Goal: Check status: Check status

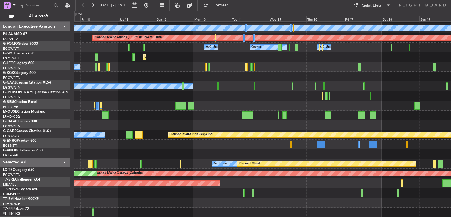
scroll to position [37, 0]
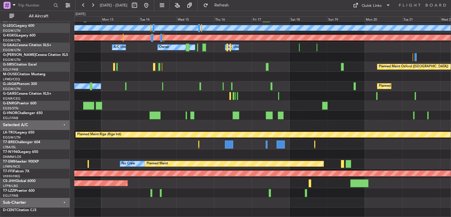
click at [203, 160] on div "Planned Maint [GEOGRAPHIC_DATA] ([GEOGRAPHIC_DATA]) A/C Unavailable [GEOGRAPHIC…" at bounding box center [262, 100] width 377 height 233
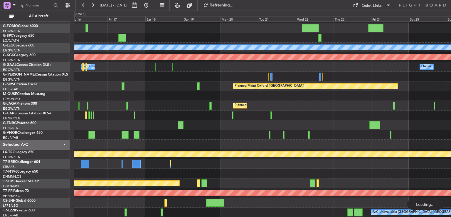
click at [186, 130] on div "Planned Maint [GEOGRAPHIC_DATA] ([GEOGRAPHIC_DATA]) A/C Unavailable [GEOGRAPHIC…" at bounding box center [262, 110] width 377 height 213
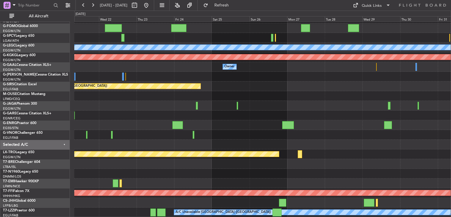
click at [152, 57] on div "Planned Maint [GEOGRAPHIC_DATA] ([GEOGRAPHIC_DATA]) A/C Unavailable [GEOGRAPHIC…" at bounding box center [262, 110] width 377 height 213
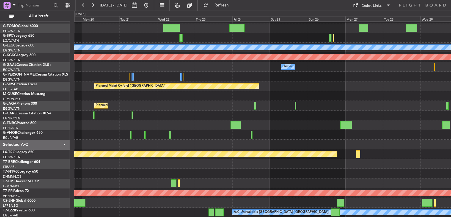
click at [398, 163] on div "Planned Maint [GEOGRAPHIC_DATA] ([GEOGRAPHIC_DATA]) A/C Unavailable [GEOGRAPHIC…" at bounding box center [262, 110] width 377 height 213
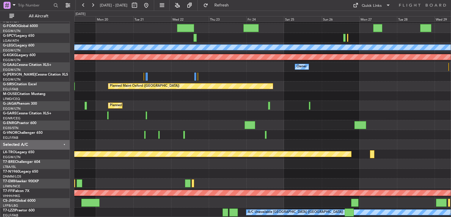
scroll to position [9, 0]
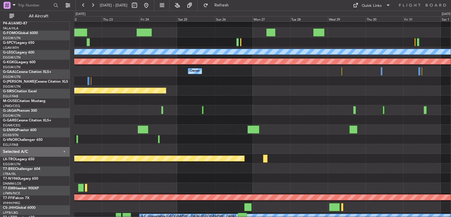
click at [194, 175] on div at bounding box center [262, 178] width 377 height 10
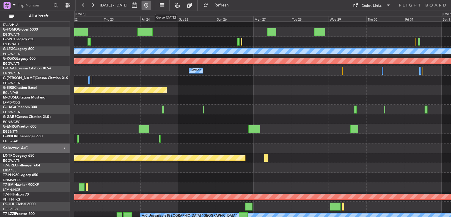
click at [151, 7] on button at bounding box center [146, 5] width 9 height 9
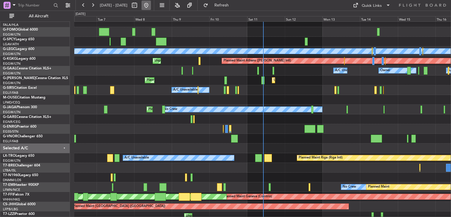
click at [151, 4] on button at bounding box center [146, 5] width 9 height 9
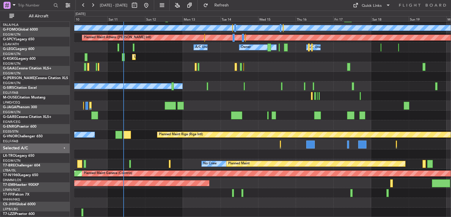
click at [162, 74] on div "Planned Maint [GEOGRAPHIC_DATA] ([GEOGRAPHIC_DATA]) A/C Unavailable [GEOGRAPHIC…" at bounding box center [262, 100] width 377 height 233
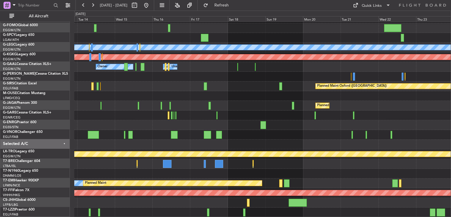
scroll to position [18, 0]
click at [91, 3] on button at bounding box center [92, 5] width 9 height 9
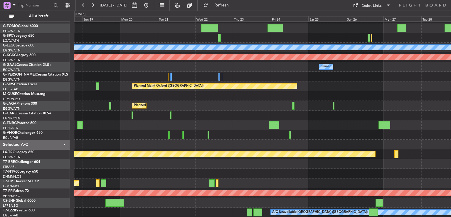
click at [424, 93] on div "Planned Maint [GEOGRAPHIC_DATA] ([GEOGRAPHIC_DATA]) A/C Unavailable [GEOGRAPHIC…" at bounding box center [262, 110] width 377 height 213
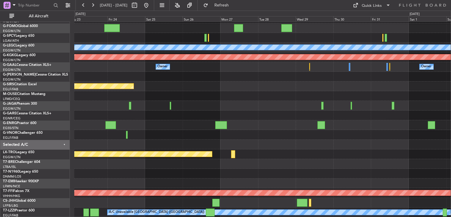
click at [214, 182] on div at bounding box center [262, 183] width 377 height 10
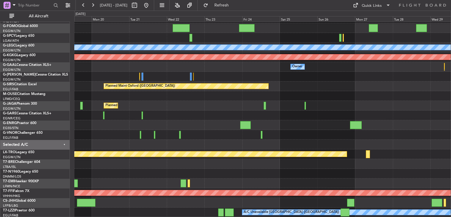
click at [71, 150] on div "Planned Maint [GEOGRAPHIC_DATA] ([GEOGRAPHIC_DATA]) A/C Unavailable [GEOGRAPHIC…" at bounding box center [225, 114] width 451 height 206
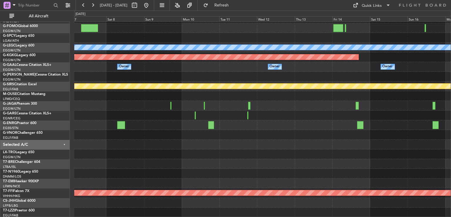
scroll to position [0, 0]
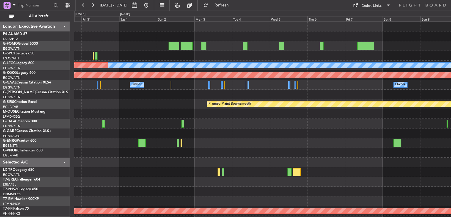
click at [451, 132] on div "A/C Unavailable [GEOGRAPHIC_DATA] ([GEOGRAPHIC_DATA]) Planned Maint [GEOGRAPHIC…" at bounding box center [225, 114] width 451 height 206
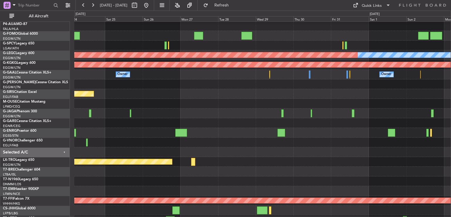
scroll to position [10, 0]
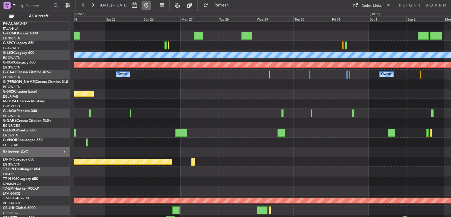
click at [151, 3] on button at bounding box center [146, 5] width 9 height 9
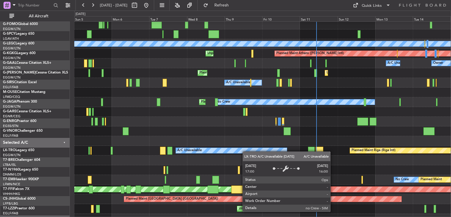
scroll to position [21, 0]
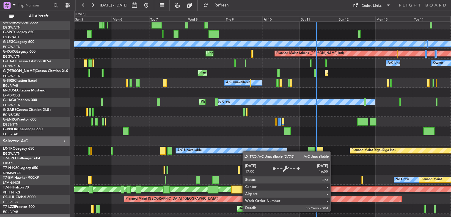
click at [267, 148] on div "A/C Unavailable" at bounding box center [231, 150] width 111 height 5
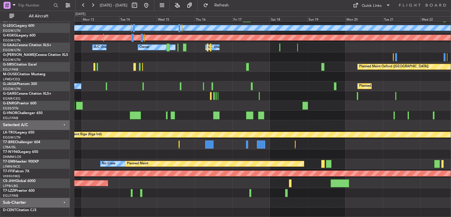
scroll to position [18, 0]
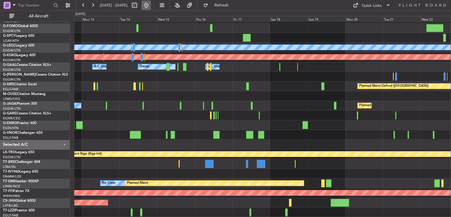
click at [151, 5] on button at bounding box center [146, 5] width 9 height 9
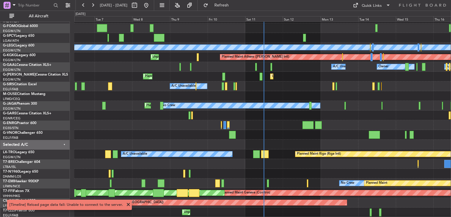
click at [126, 203] on span at bounding box center [128, 204] width 7 height 7
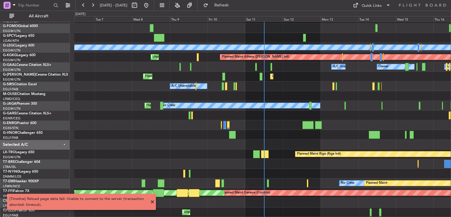
click at [153, 202] on span at bounding box center [152, 201] width 7 height 7
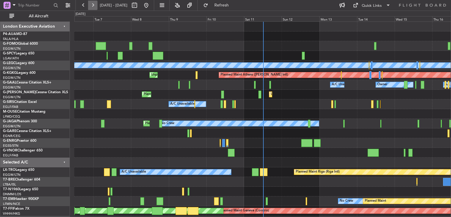
click at [94, 6] on button at bounding box center [92, 5] width 9 height 9
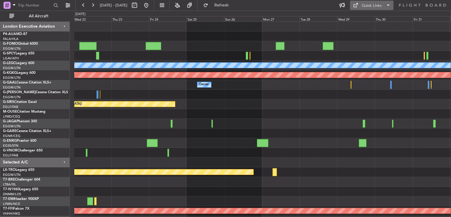
click at [375, 3] on div "Quick Links" at bounding box center [372, 6] width 20 height 6
click at [370, 18] on button "Trip Builder" at bounding box center [372, 19] width 44 height 14
click at [382, 4] on button "Quick Links" at bounding box center [371, 5] width 43 height 9
click at [376, 17] on button "Trip Builder" at bounding box center [372, 19] width 44 height 14
click at [374, 6] on div "Quick Links" at bounding box center [372, 6] width 20 height 6
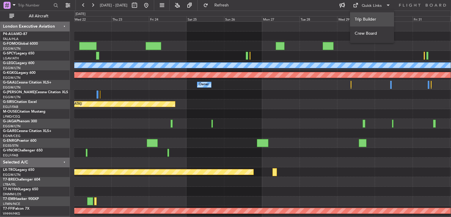
click at [374, 16] on button "Trip Builder" at bounding box center [372, 19] width 44 height 14
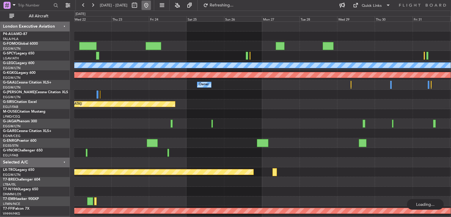
click at [151, 6] on button at bounding box center [146, 5] width 9 height 9
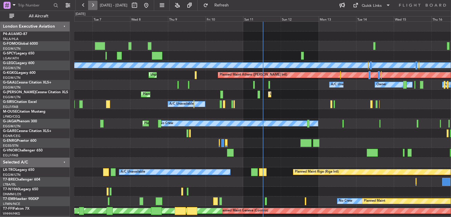
click at [92, 6] on button at bounding box center [92, 5] width 9 height 9
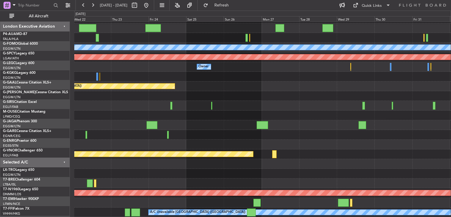
scroll to position [18, 0]
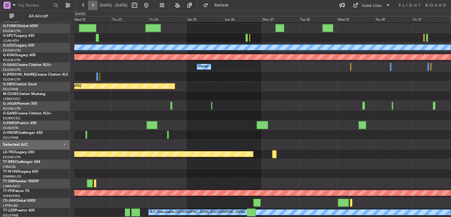
click at [95, 4] on button at bounding box center [92, 5] width 9 height 9
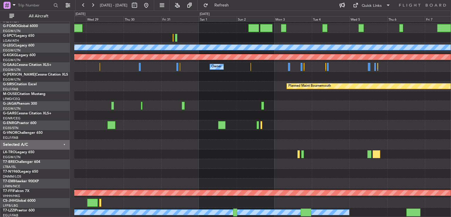
click at [246, 129] on div "Planned Maint London (Stansted) A/C Unavailable London (Luton) Planned Maint At…" at bounding box center [262, 110] width 377 height 213
click at [151, 3] on button at bounding box center [146, 5] width 9 height 9
